Goal: Task Accomplishment & Management: Manage account settings

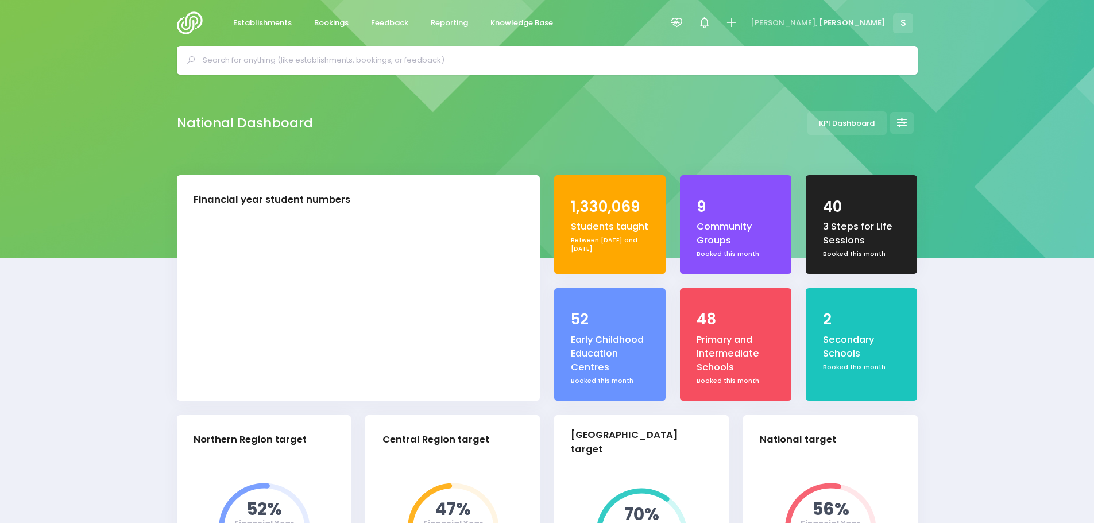
select select "5"
click at [386, 23] on span "Feedback" at bounding box center [389, 22] width 37 height 11
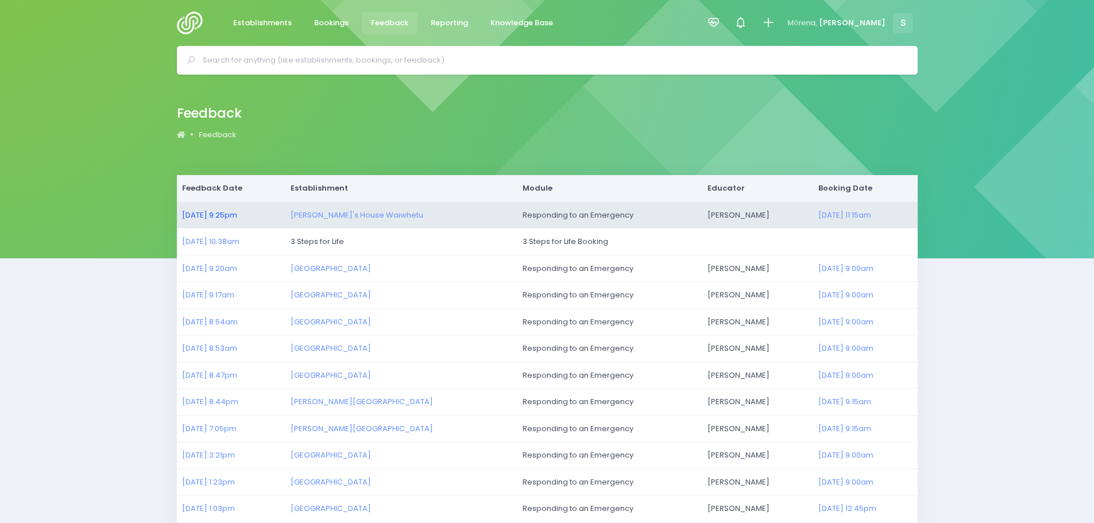
click at [203, 215] on link "02/09/2025 9:25pm" at bounding box center [209, 215] width 55 height 11
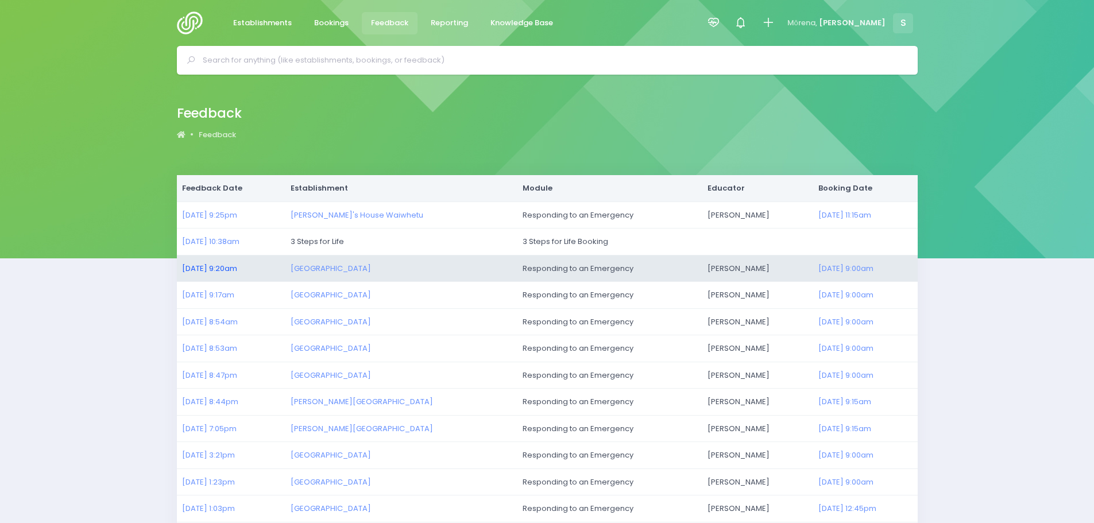
click at [212, 263] on link "02/09/2025 9:20am" at bounding box center [209, 268] width 55 height 11
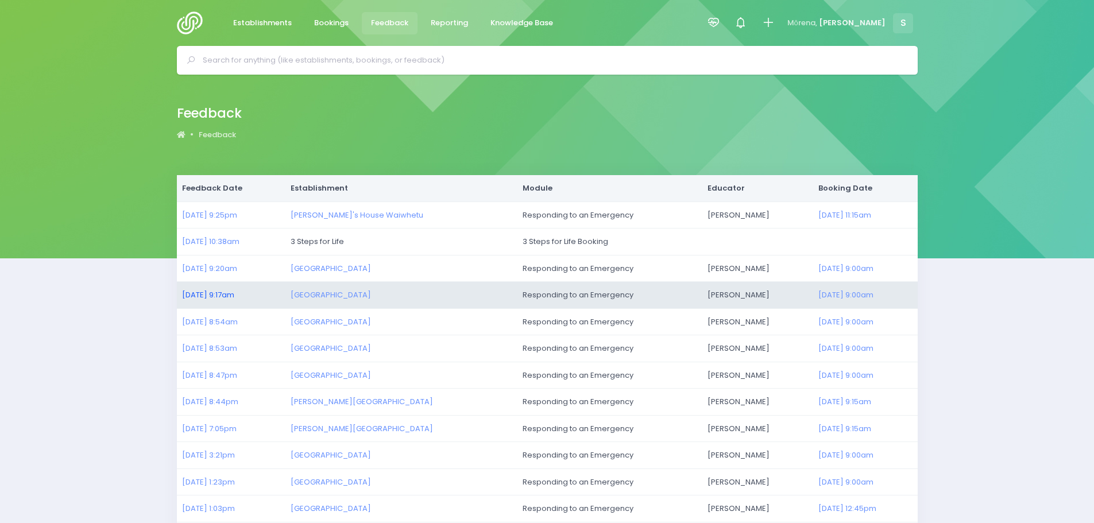
click at [218, 294] on link "02/09/2025 9:17am" at bounding box center [208, 294] width 52 height 11
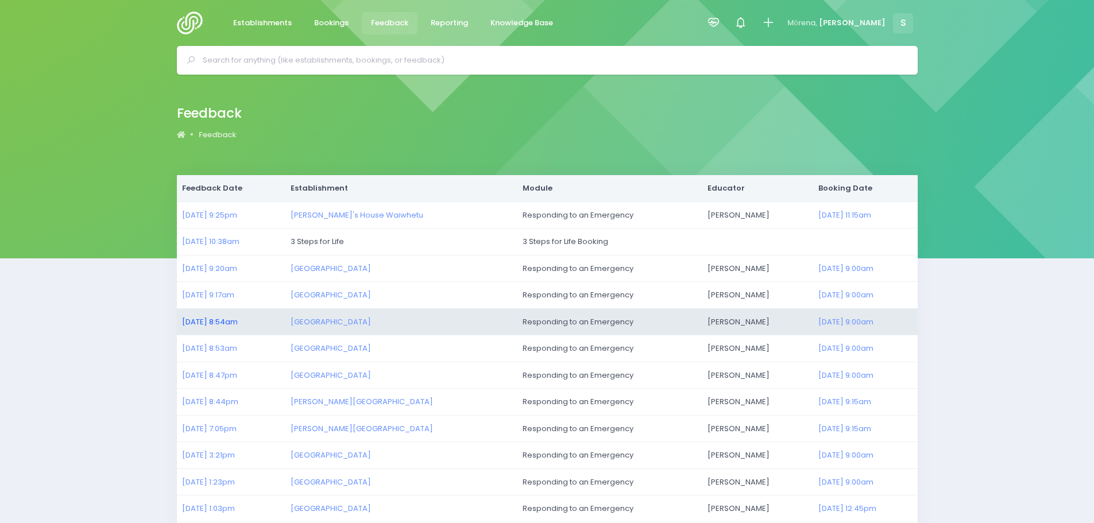
click at [207, 323] on link "02/09/2025 8:54am" at bounding box center [210, 321] width 56 height 11
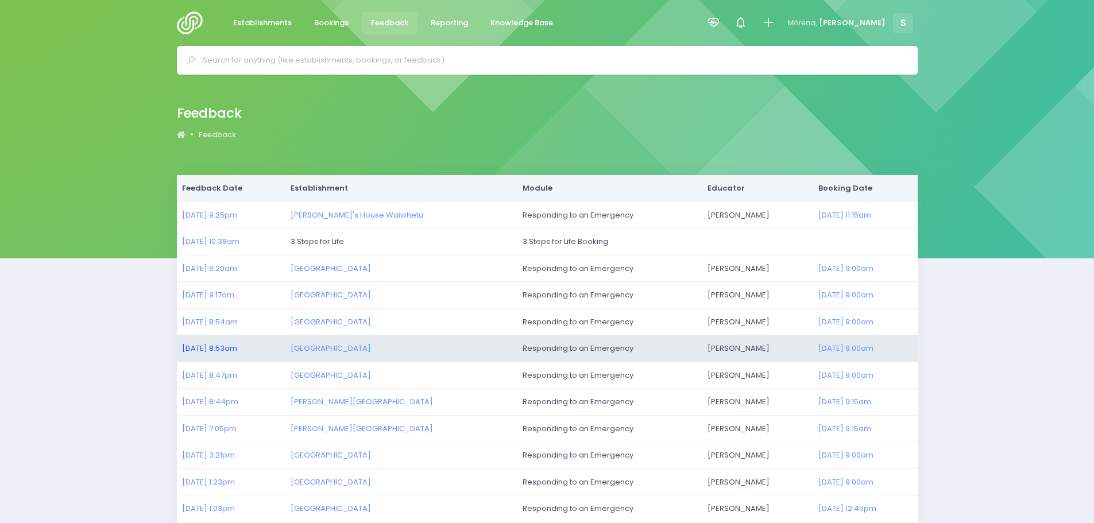
click at [215, 346] on link "02/09/2025 8:53am" at bounding box center [209, 348] width 55 height 11
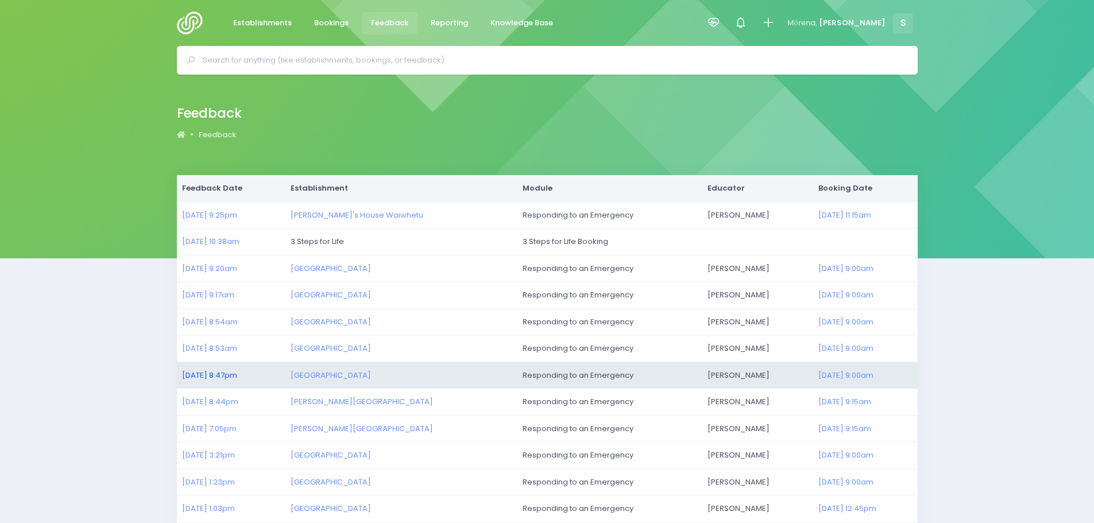
click at [216, 372] on link "01/09/2025 8:47pm" at bounding box center [209, 375] width 55 height 11
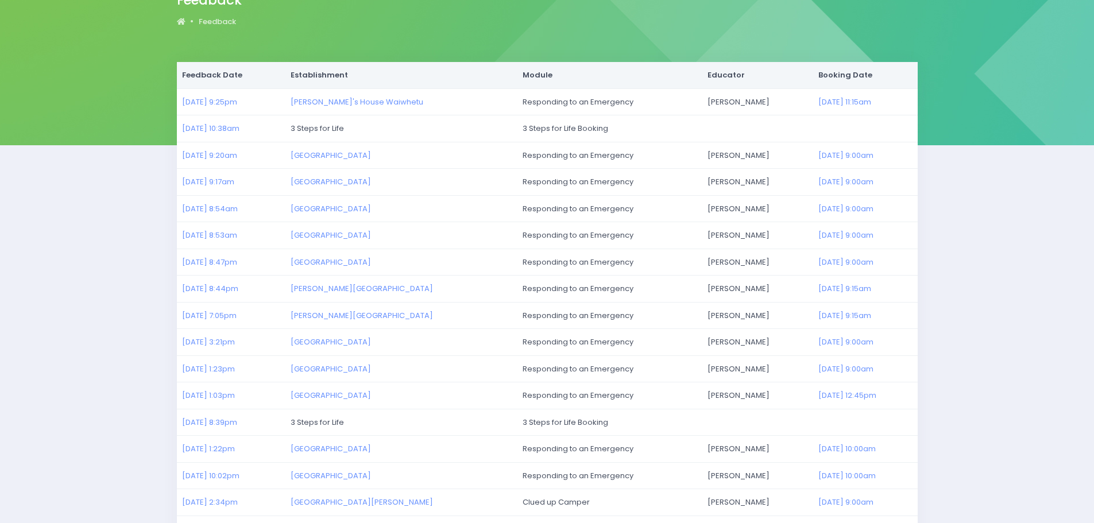
scroll to position [115, 0]
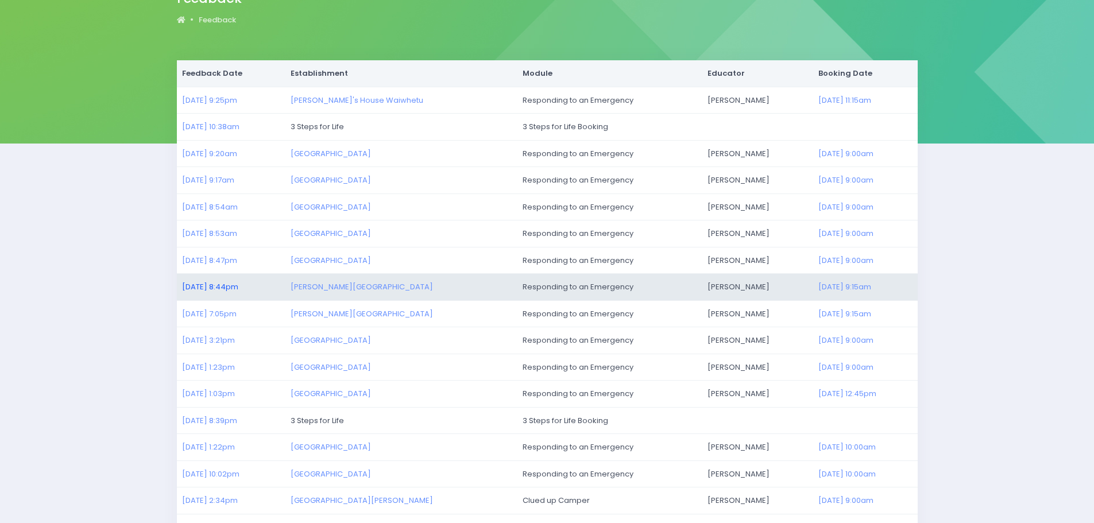
click at [220, 288] on link "01/09/2025 8:44pm" at bounding box center [210, 286] width 56 height 11
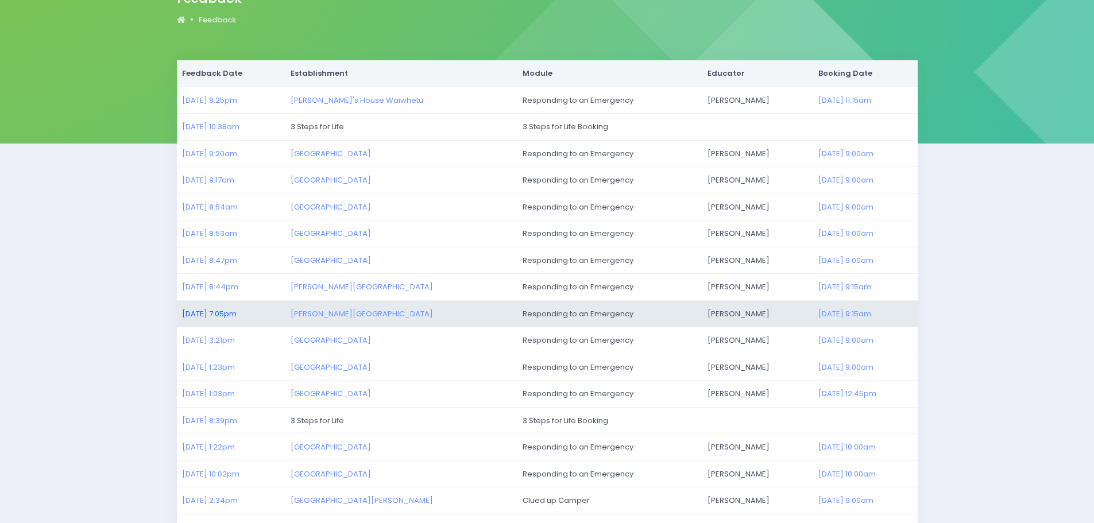
click at [198, 313] on link "01/09/2025 7:05pm" at bounding box center [209, 313] width 55 height 11
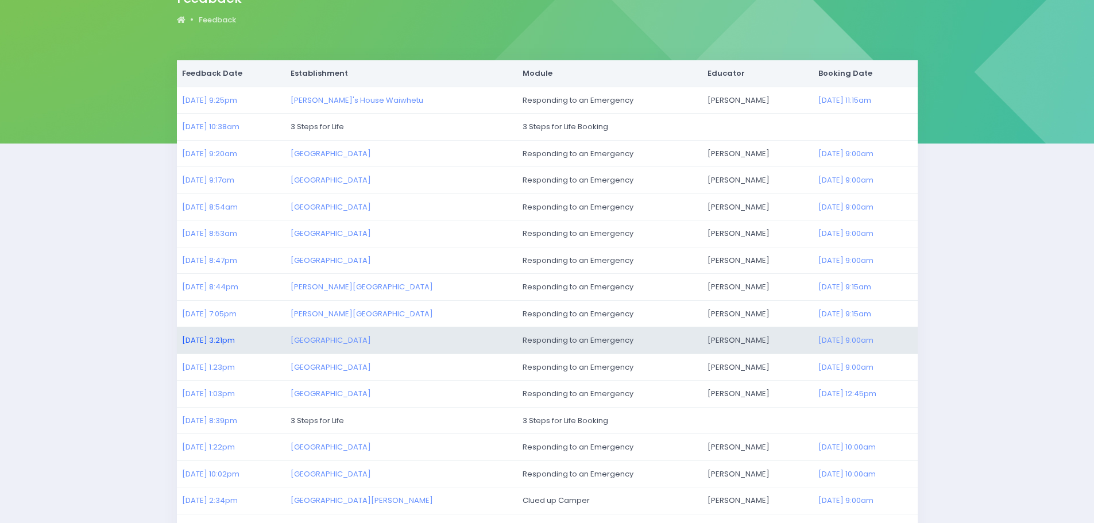
click at [210, 338] on link "01/09/2025 3:21pm" at bounding box center [208, 340] width 53 height 11
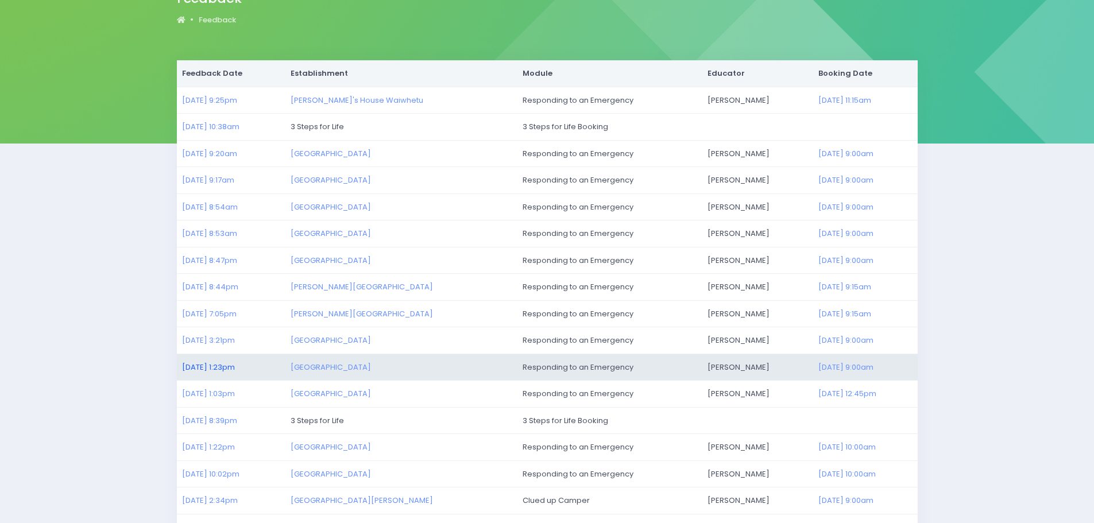
click at [210, 365] on link "01/09/2025 1:23pm" at bounding box center [208, 367] width 53 height 11
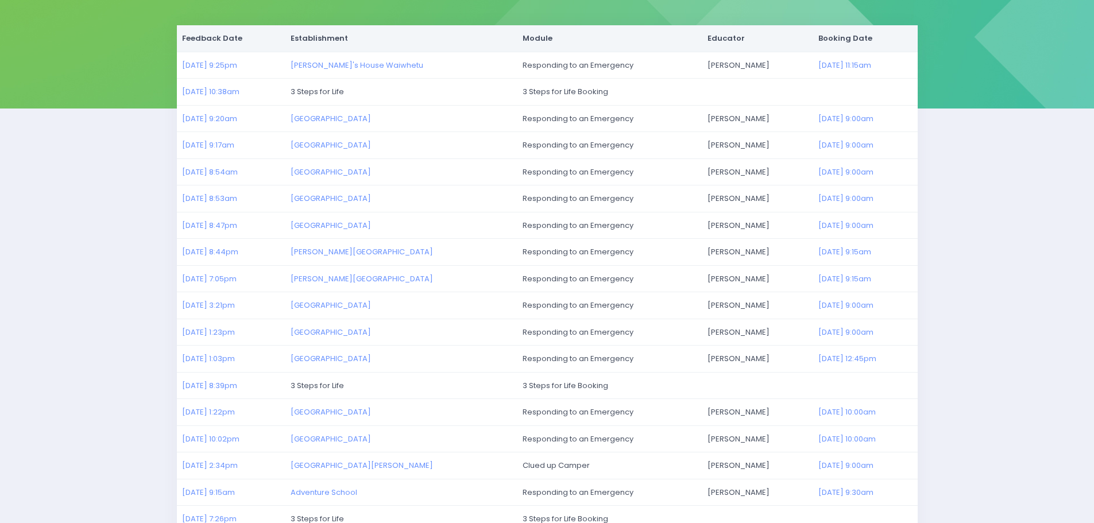
scroll to position [172, 0]
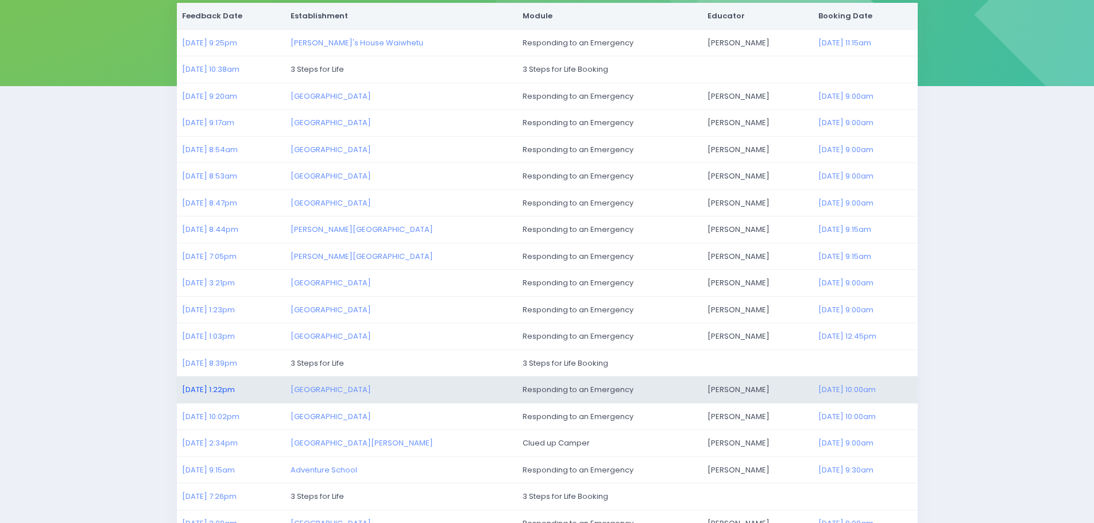
click at [206, 388] on link "31/08/2025 1:22pm" at bounding box center [208, 389] width 53 height 11
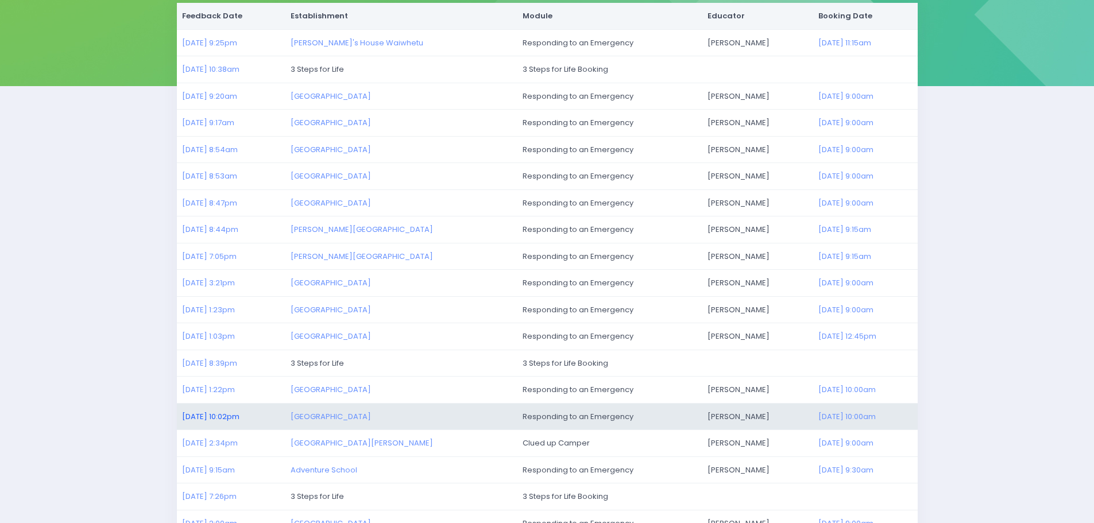
click at [202, 414] on link "29/08/2025 10:02pm" at bounding box center [210, 416] width 57 height 11
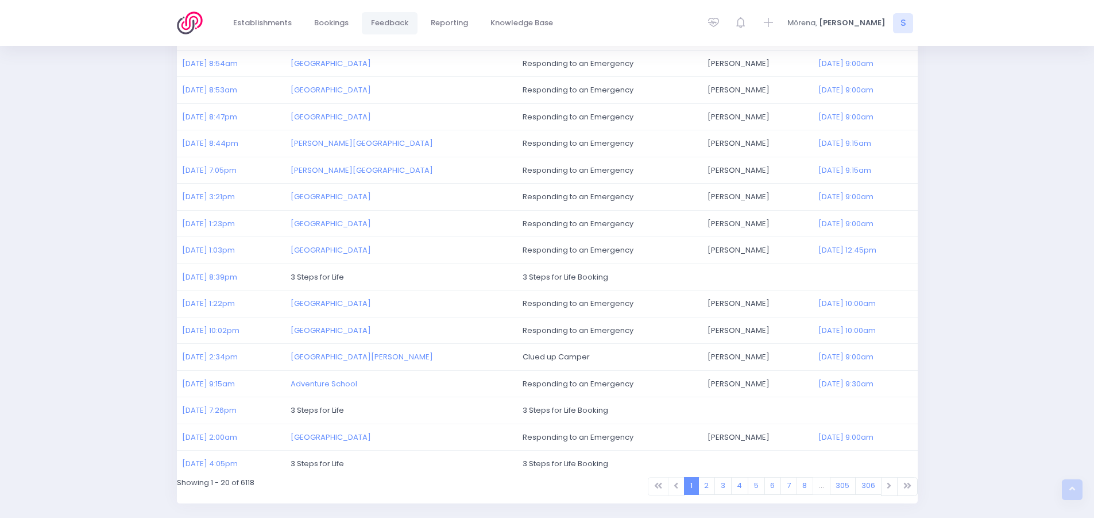
scroll to position [287, 0]
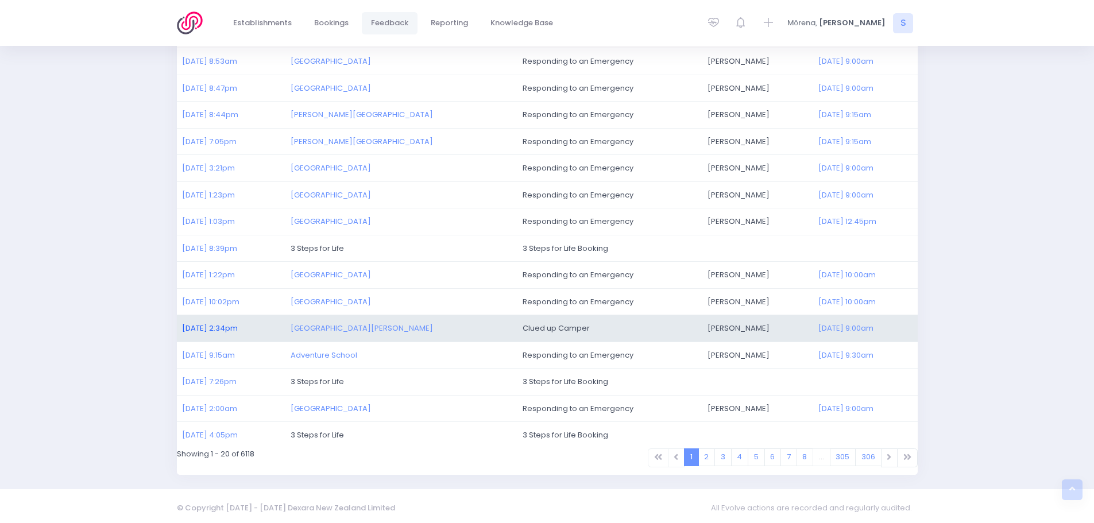
click at [225, 328] on link "29/08/2025 2:34pm" at bounding box center [210, 328] width 56 height 11
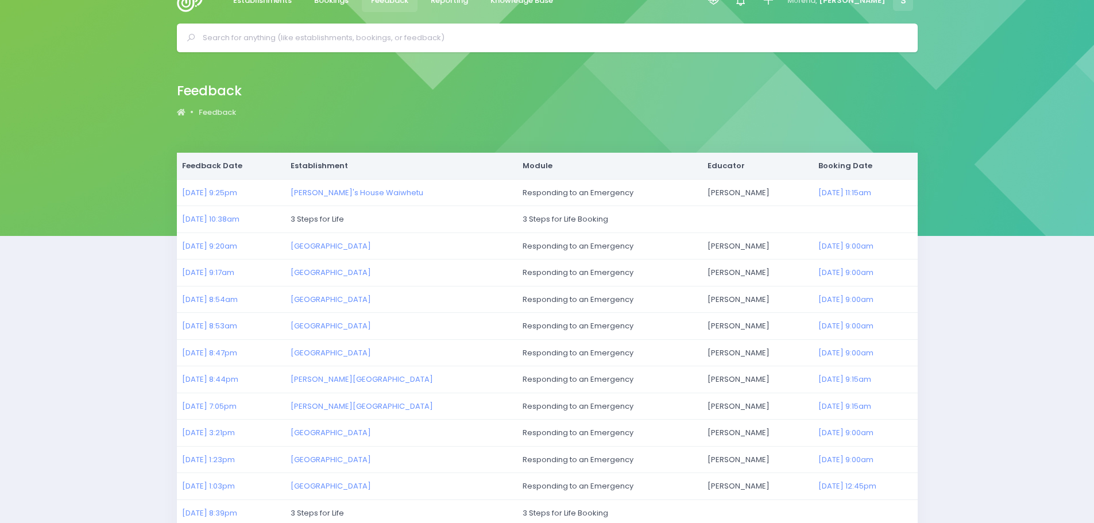
scroll to position [0, 0]
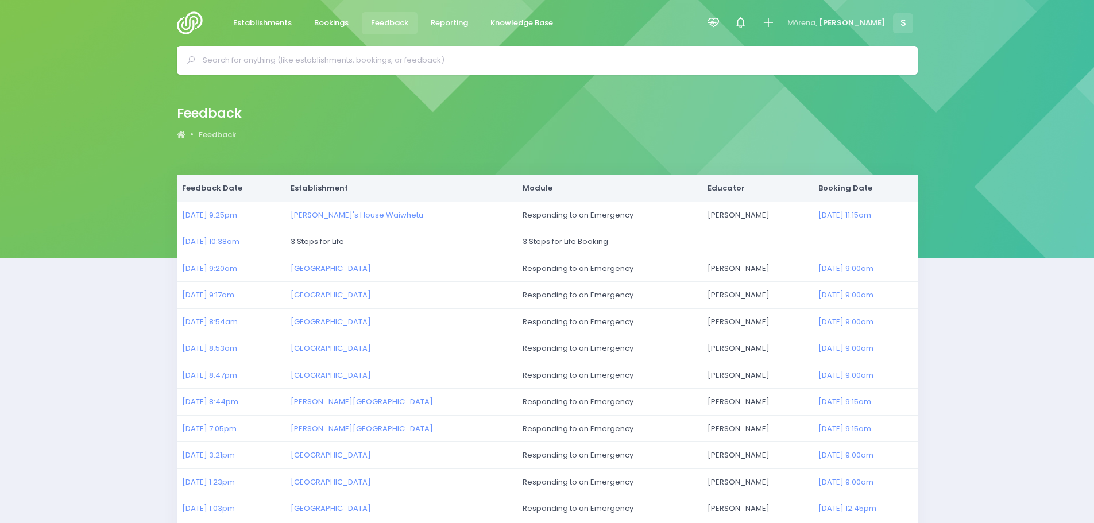
click at [300, 56] on input "text" at bounding box center [552, 60] width 699 height 17
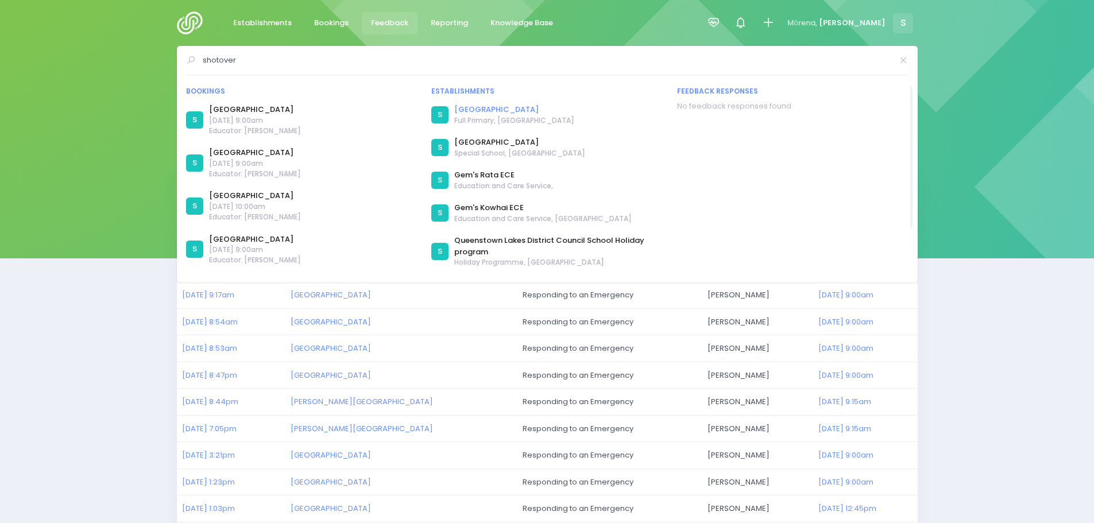
type input "shotover"
click at [510, 110] on link "Shotover Primary School" at bounding box center [514, 109] width 120 height 11
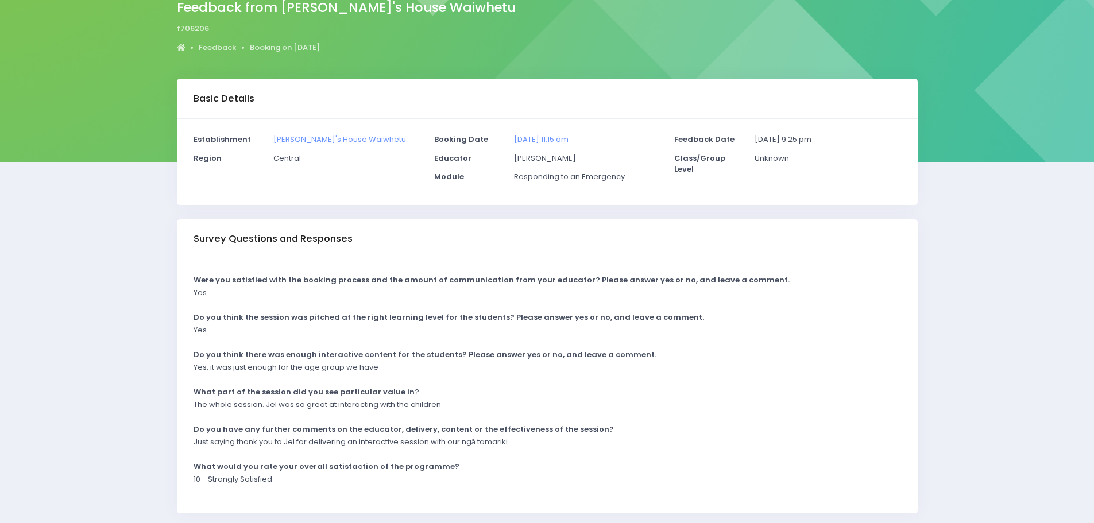
scroll to position [115, 0]
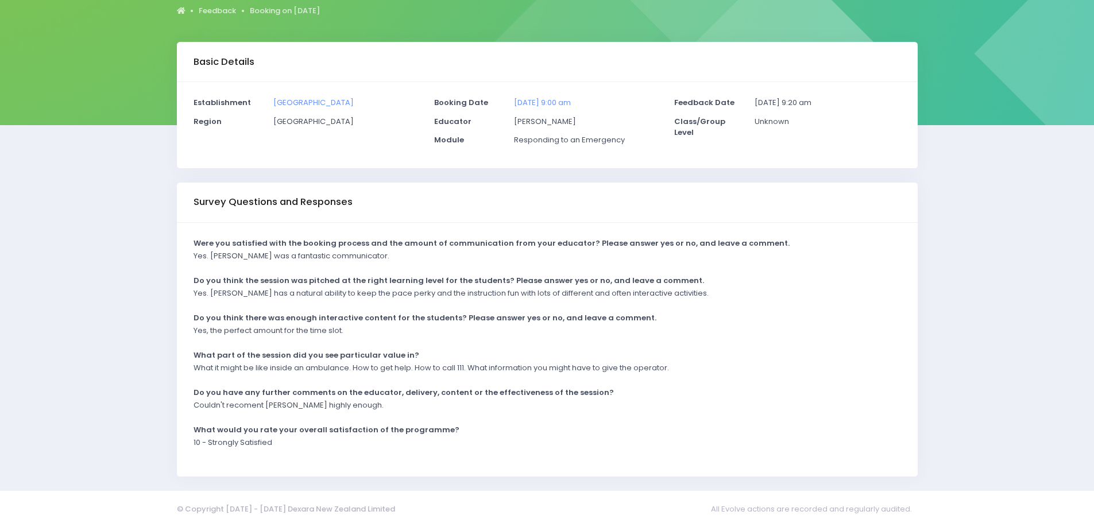
scroll to position [138, 0]
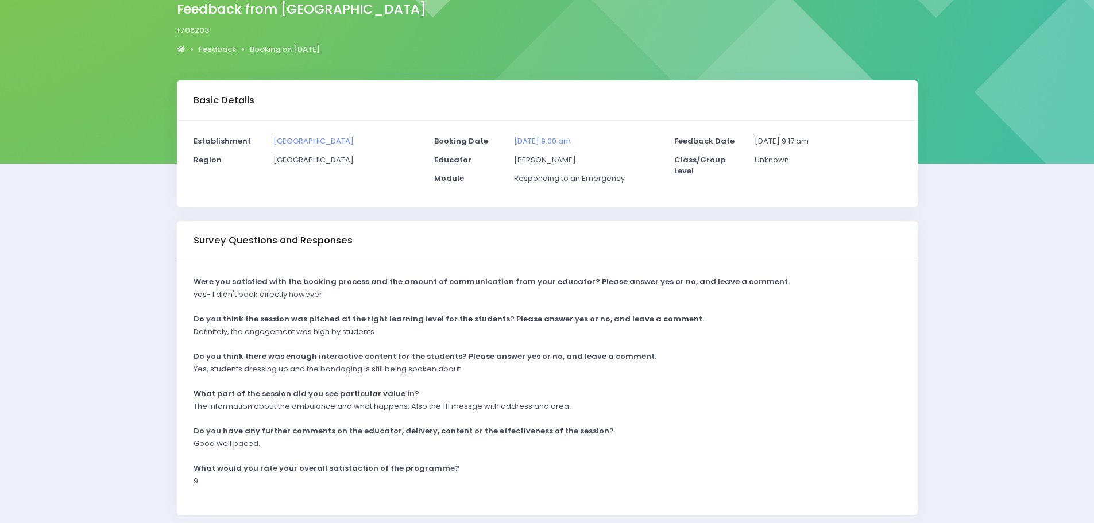
scroll to position [115, 0]
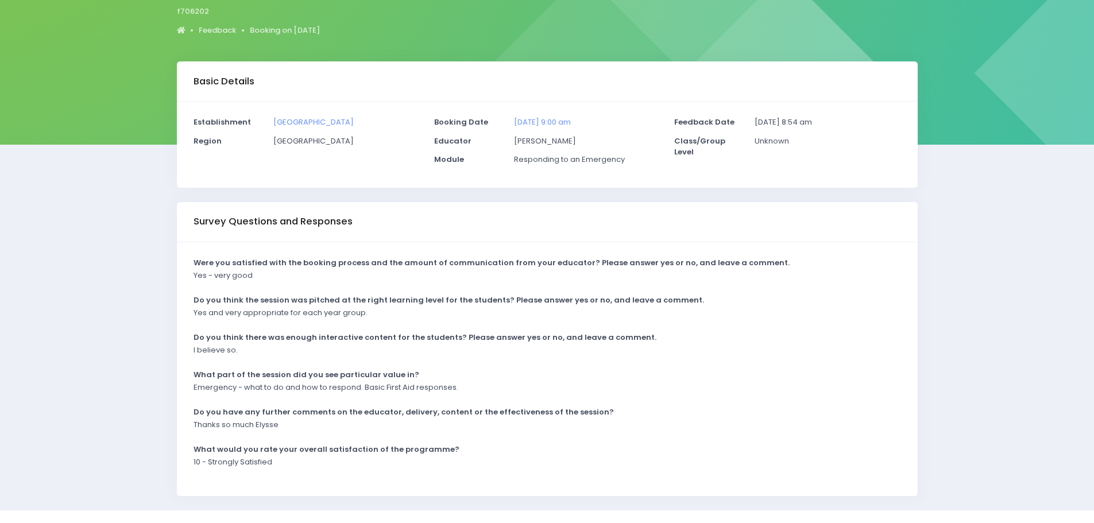
scroll to position [115, 0]
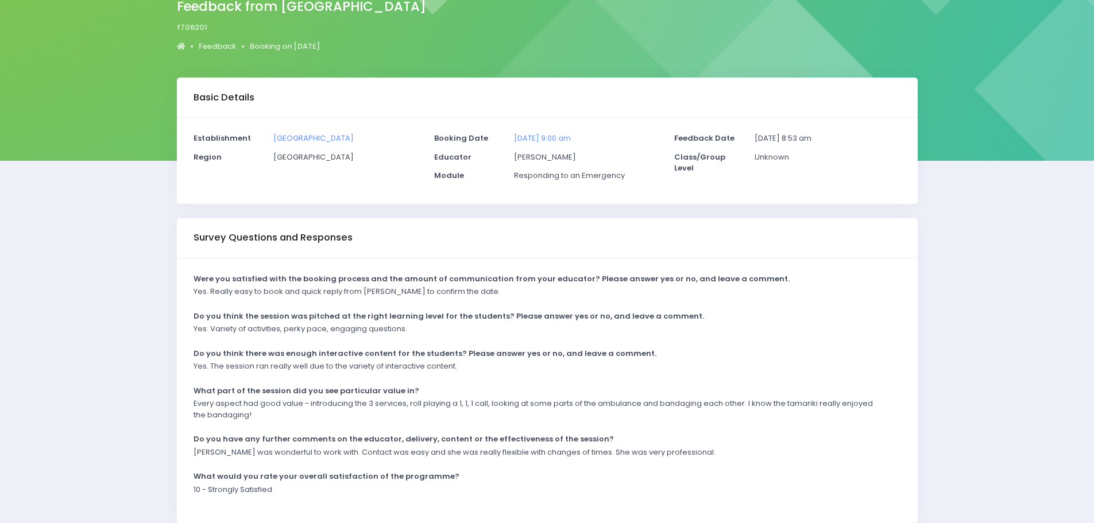
scroll to position [115, 0]
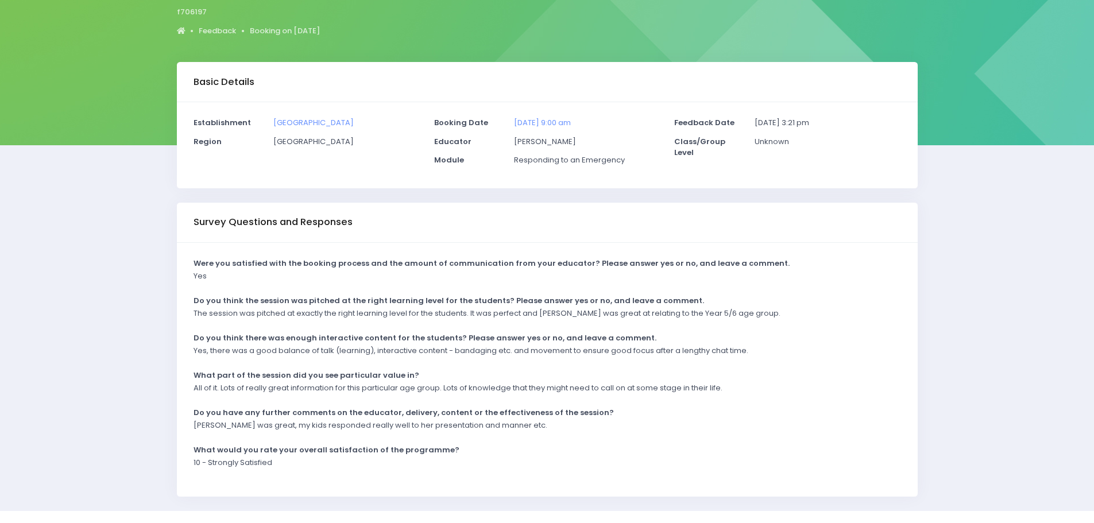
scroll to position [115, 0]
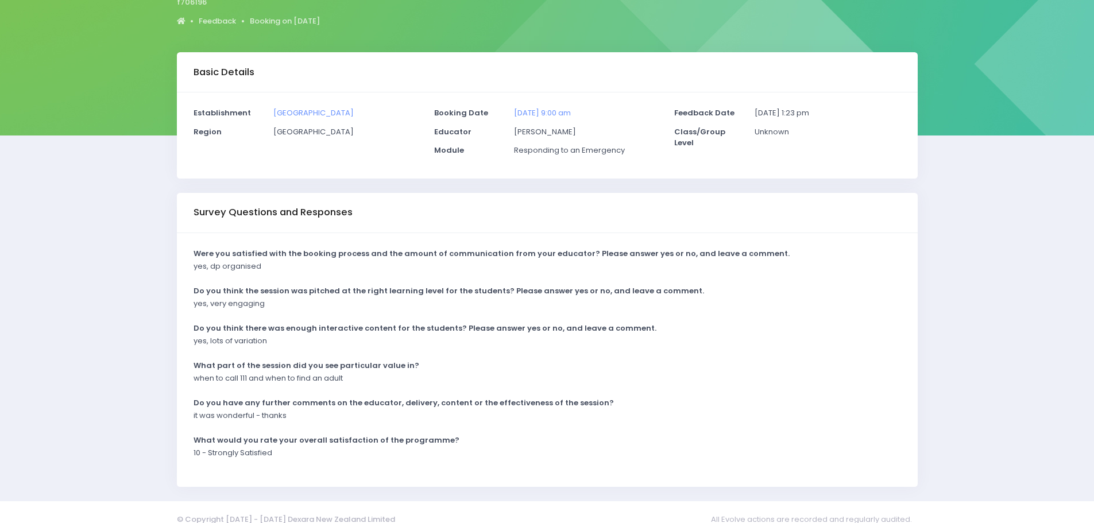
scroll to position [138, 0]
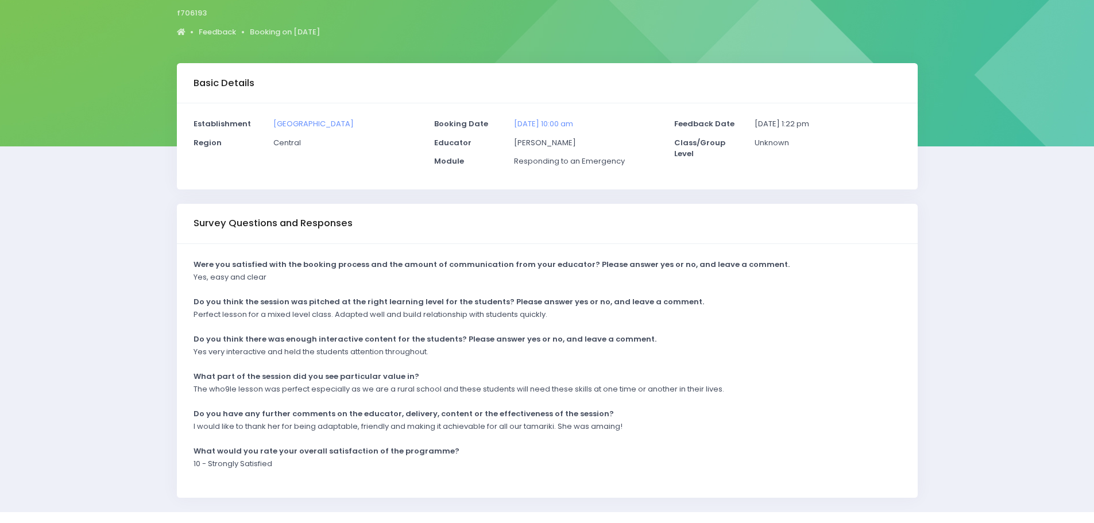
scroll to position [138, 0]
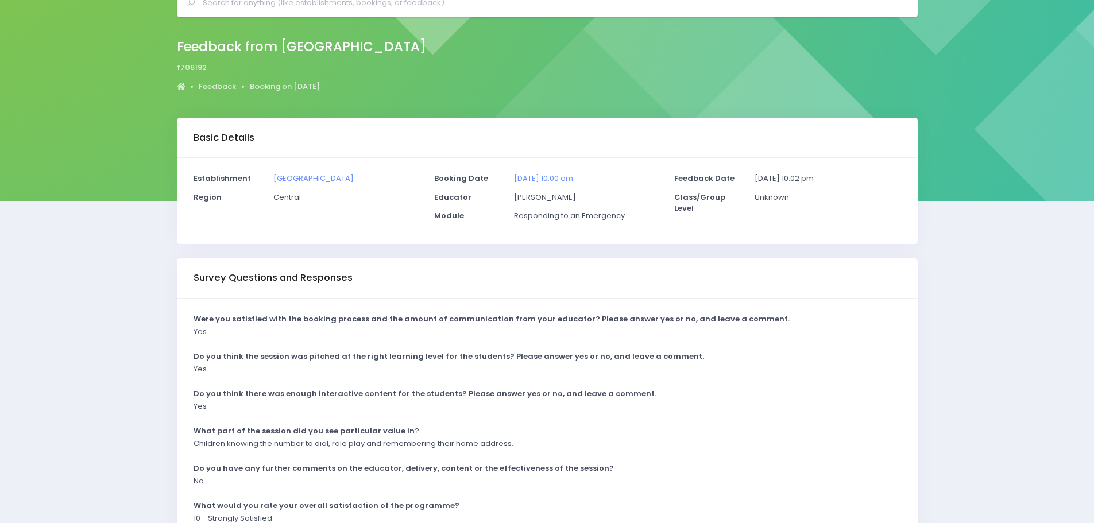
scroll to position [115, 0]
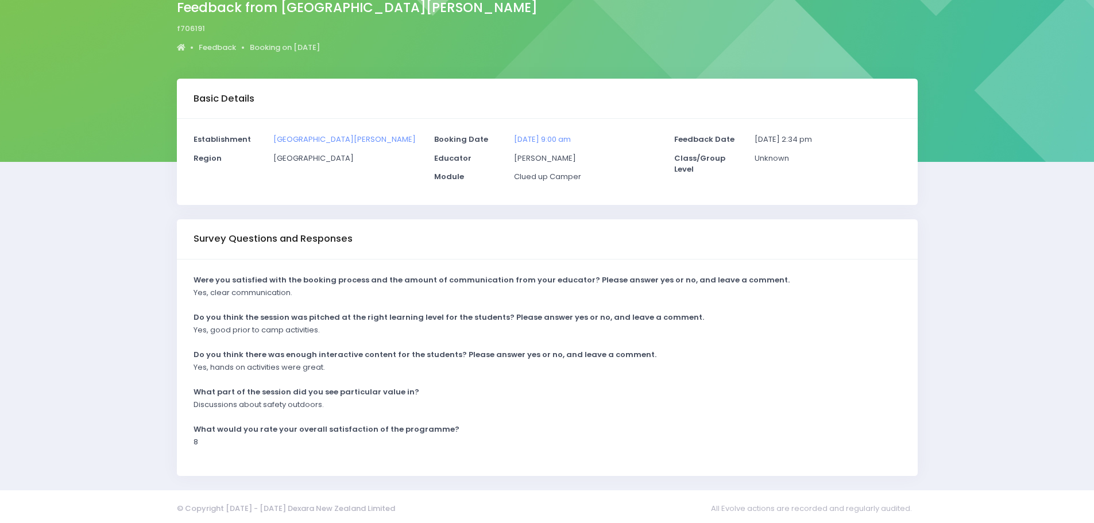
scroll to position [101, 0]
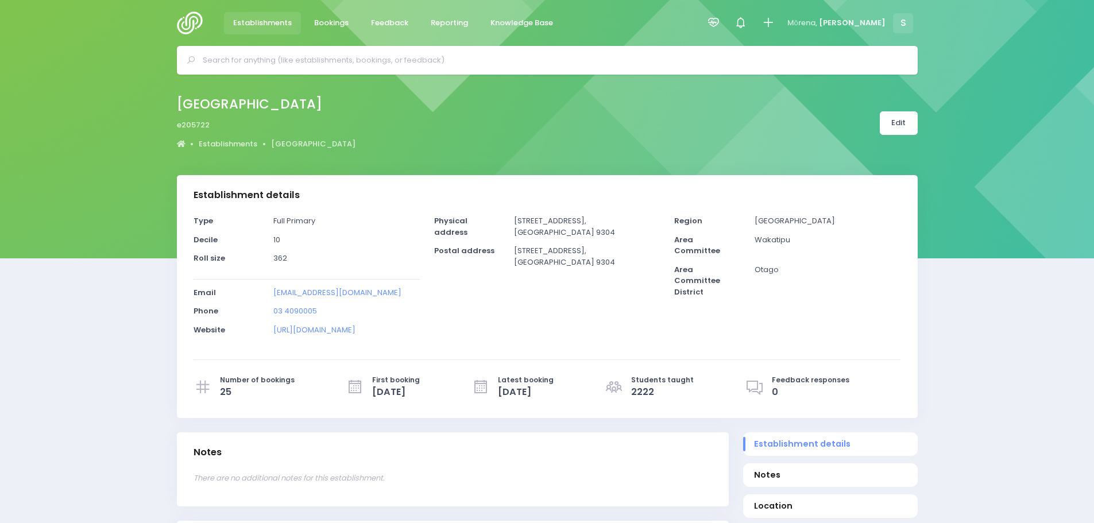
select select "5"
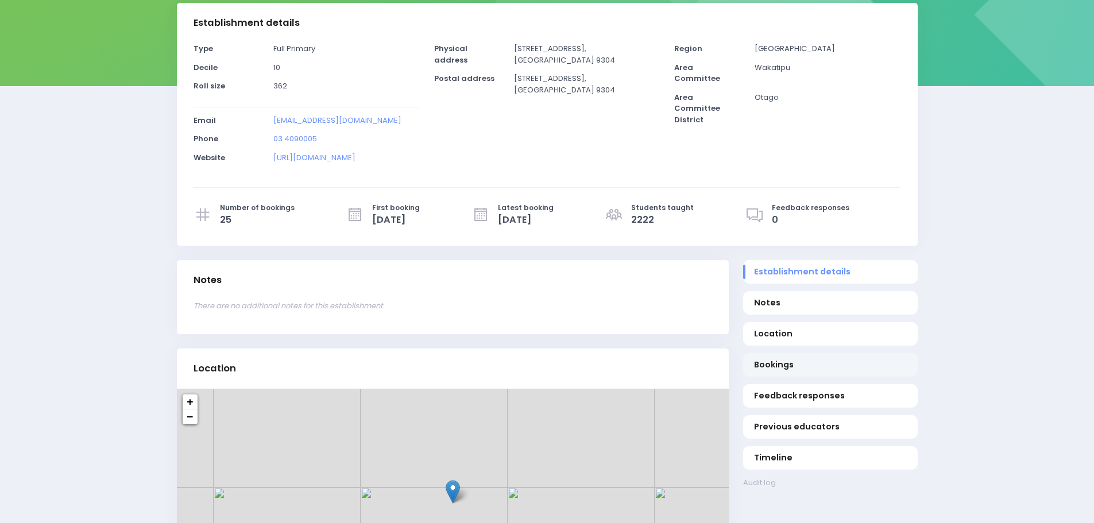
click at [779, 368] on span "Bookings" at bounding box center [830, 365] width 152 height 12
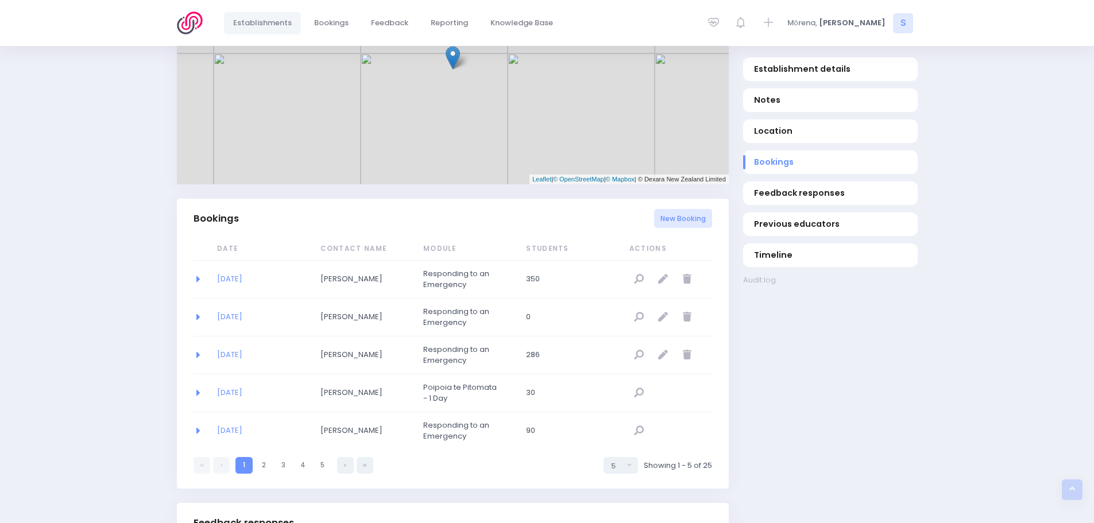
scroll to position [748, 0]
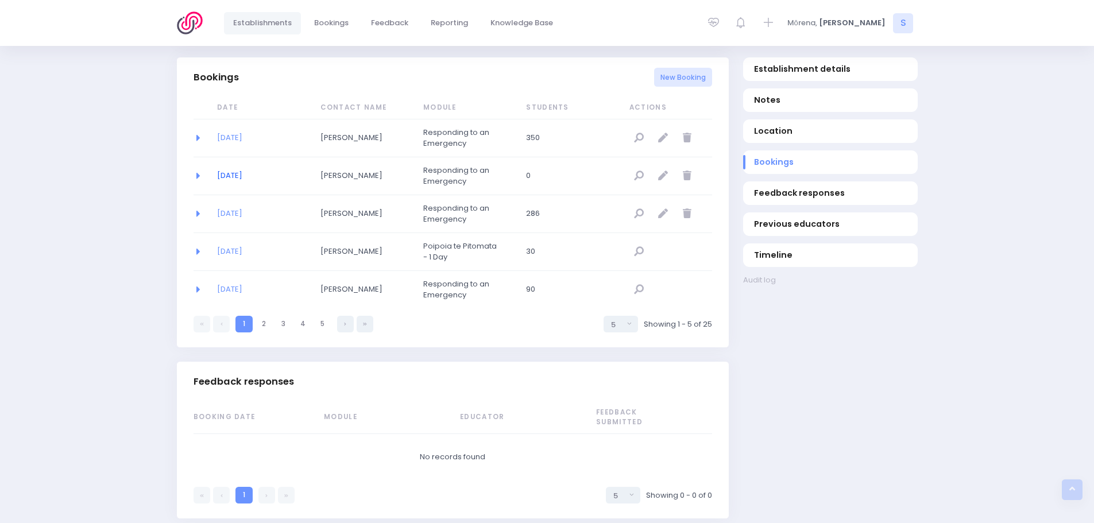
click at [239, 177] on link "01/09/2025" at bounding box center [229, 175] width 25 height 11
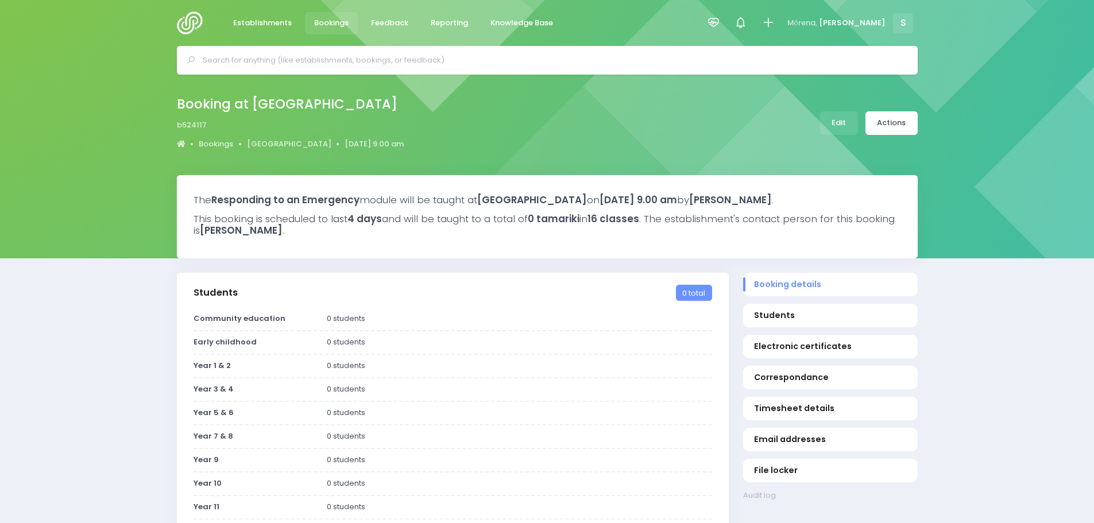
select select "5"
click at [898, 123] on link "Actions" at bounding box center [891, 123] width 52 height 24
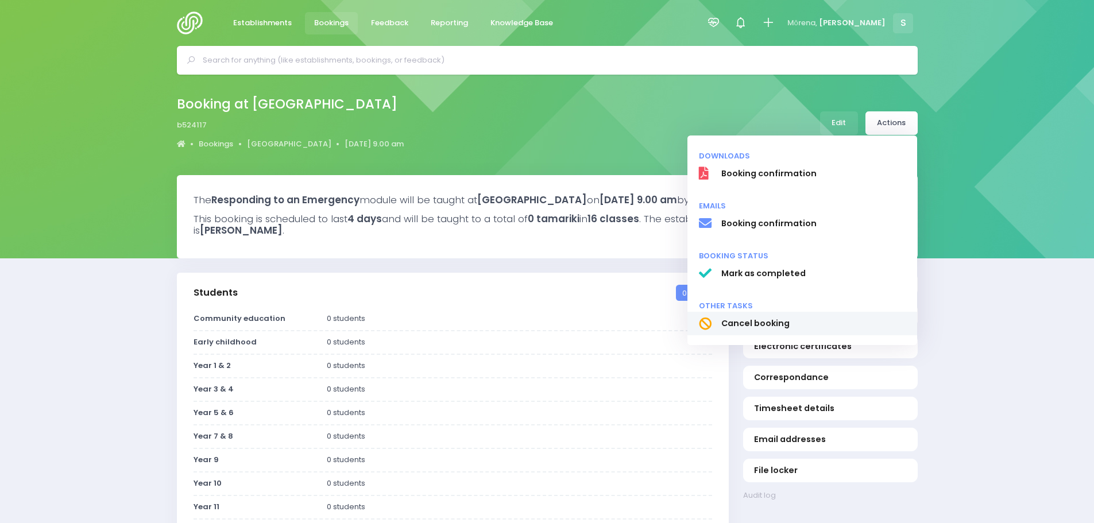
click at [752, 325] on span "Cancel booking" at bounding box center [813, 324] width 185 height 12
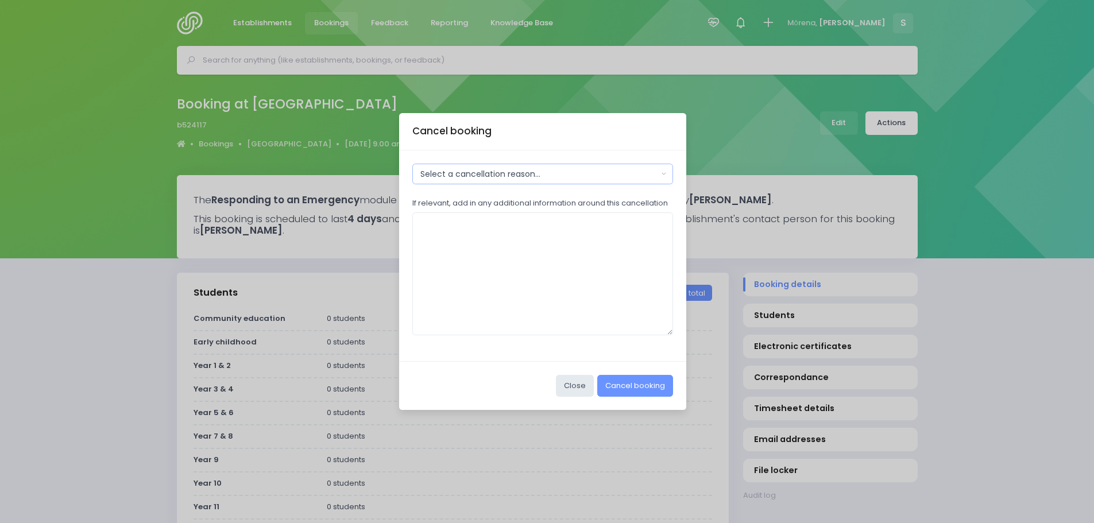
click at [543, 181] on button "Select a cancellation reason..." at bounding box center [542, 174] width 261 height 21
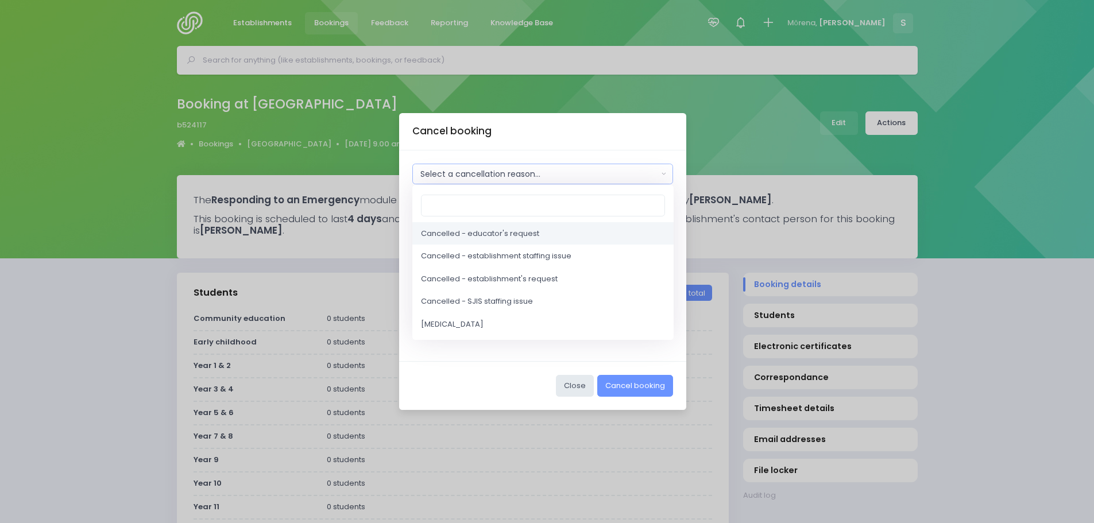
click at [500, 235] on span "Cancelled - educator's request" at bounding box center [480, 233] width 118 height 11
select select "2"
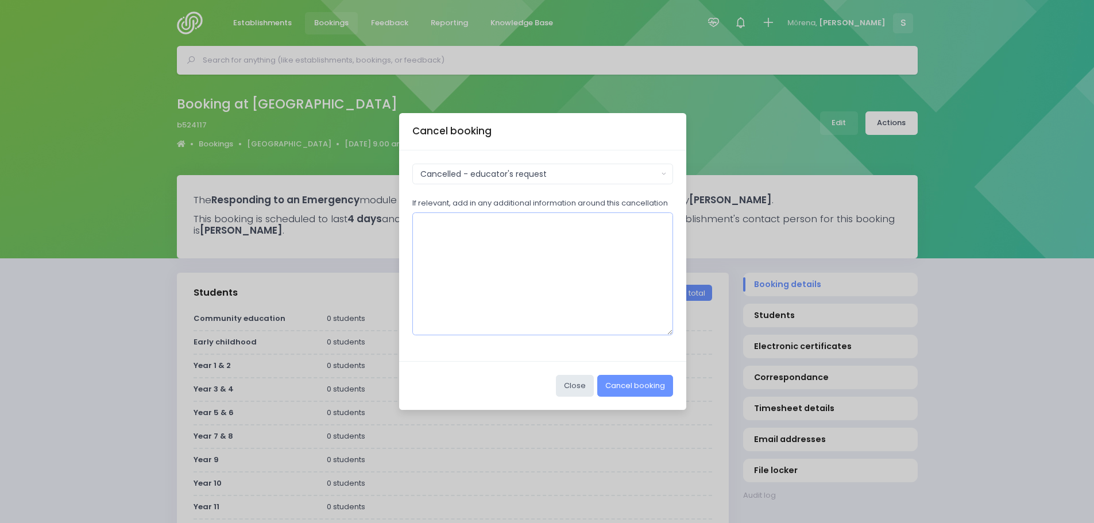
click at [461, 238] on textarea "If relevant, add in any additional information around this cancellation" at bounding box center [542, 273] width 261 height 123
type textarea "Double up booking"
click at [622, 382] on button "Cancel booking" at bounding box center [635, 386] width 76 height 22
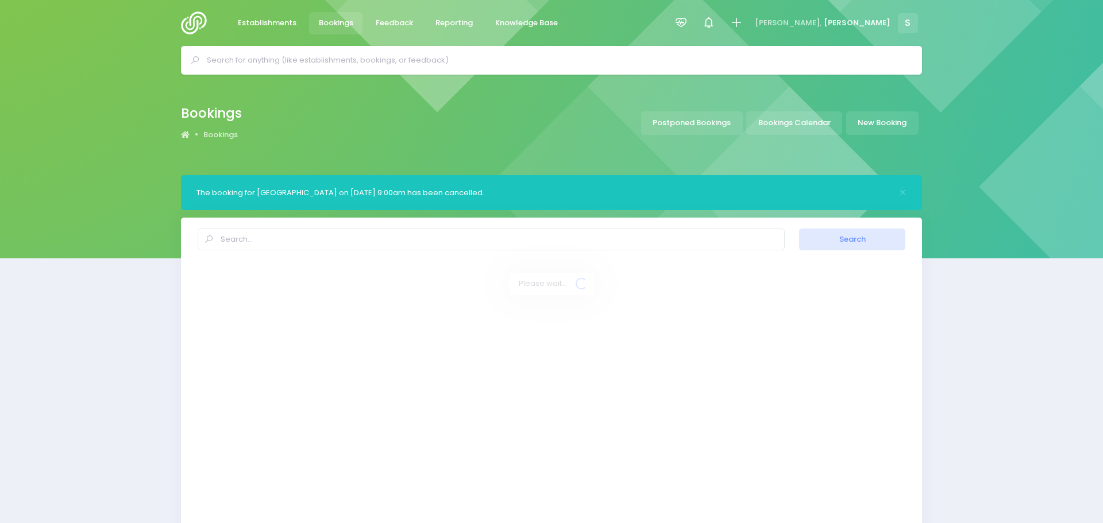
select select "20"
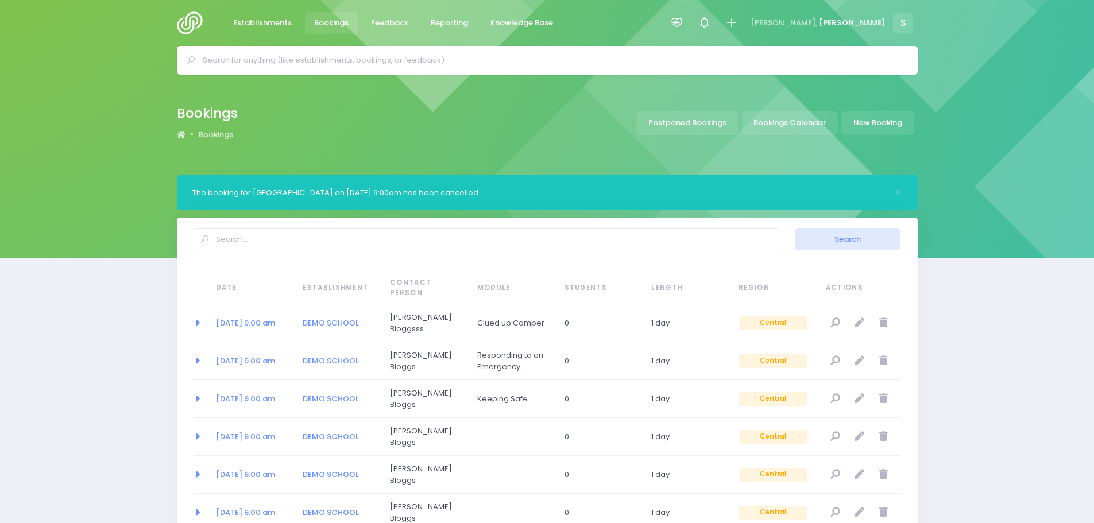
drag, startPoint x: 179, startPoint y: 19, endPoint x: 181, endPoint y: 63, distance: 43.7
click at [179, 19] on img at bounding box center [193, 22] width 33 height 23
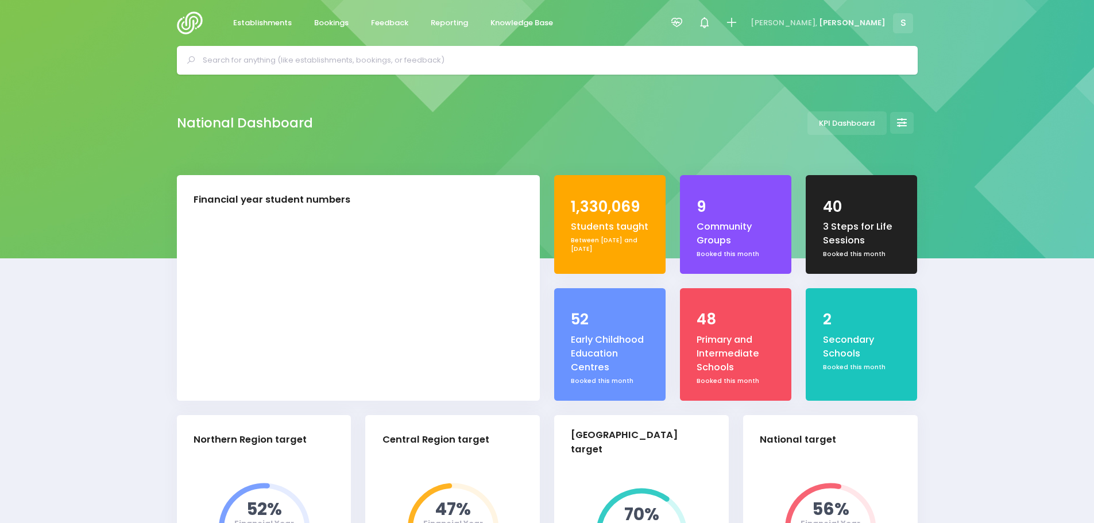
select select "5"
